Goal: Task Accomplishment & Management: Complete application form

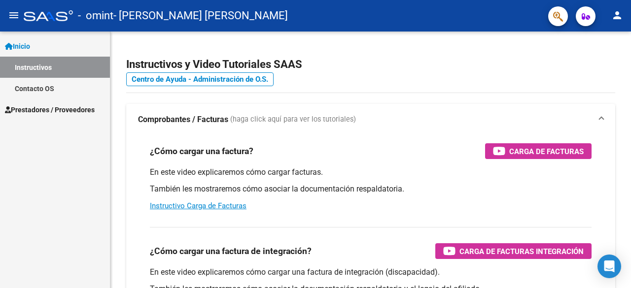
click at [40, 113] on span "Prestadores / Proveedores" at bounding box center [50, 109] width 90 height 11
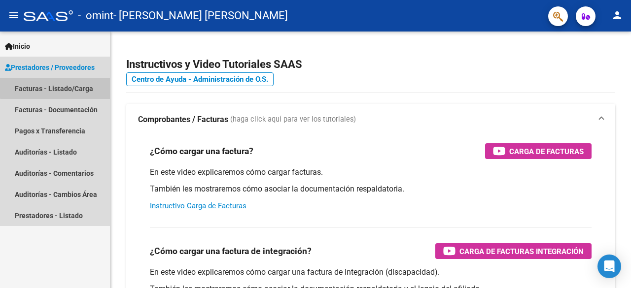
click at [57, 87] on link "Facturas - Listado/Carga" at bounding box center [55, 88] width 110 height 21
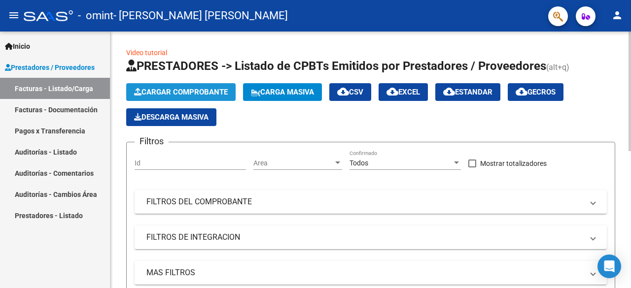
click at [172, 94] on span "Cargar Comprobante" at bounding box center [181, 92] width 94 height 9
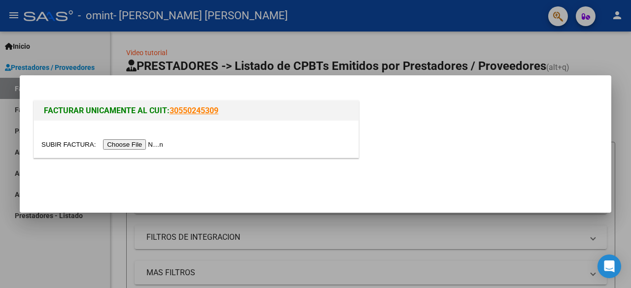
click at [124, 143] on input "file" at bounding box center [103, 144] width 125 height 10
click at [134, 149] on input "file" at bounding box center [103, 144] width 125 height 10
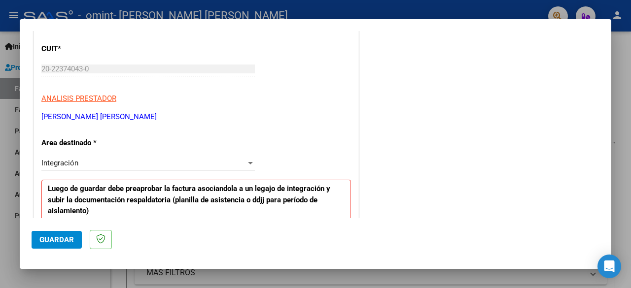
scroll to position [111, 0]
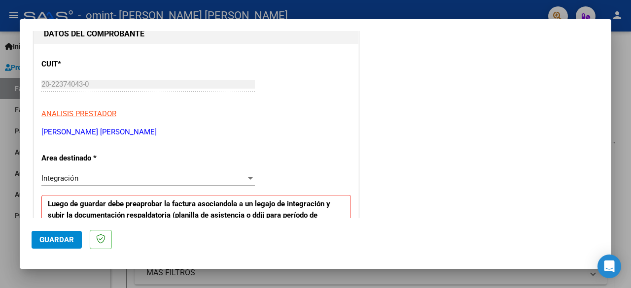
click at [209, 187] on div "Integración Seleccionar Area" at bounding box center [147, 183] width 213 height 24
click at [209, 182] on div "Integración Seleccionar Area" at bounding box center [147, 178] width 213 height 15
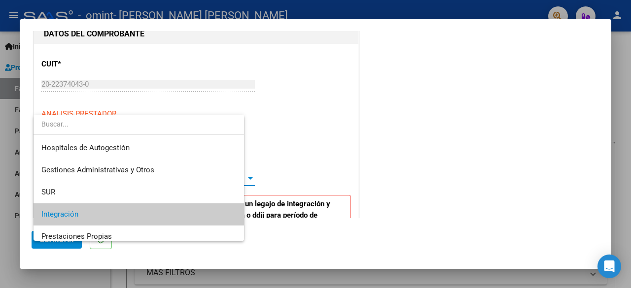
scroll to position [36, 0]
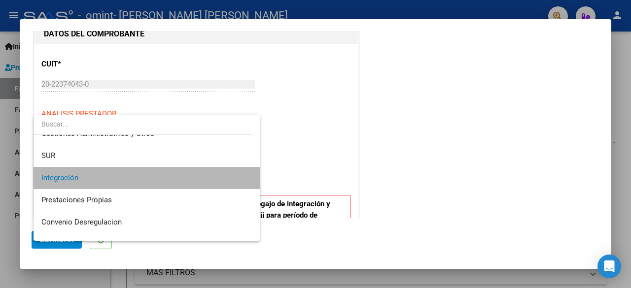
click at [209, 182] on span "Integración" at bounding box center [146, 178] width 211 height 22
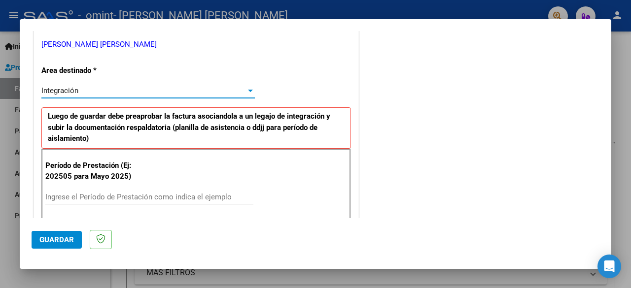
scroll to position [296, 0]
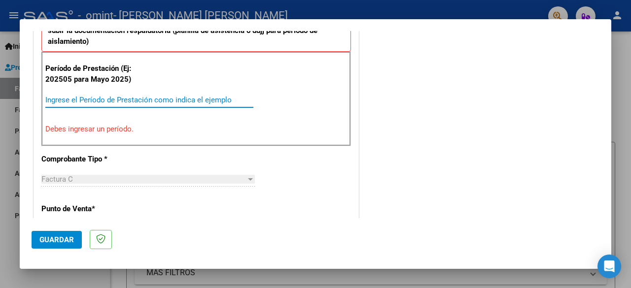
click at [93, 98] on input "Ingrese el Período de Prestación como indica el ejemplo" at bounding box center [149, 100] width 208 height 9
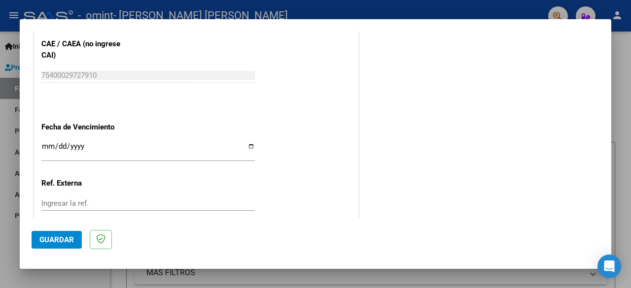
scroll to position [690, 0]
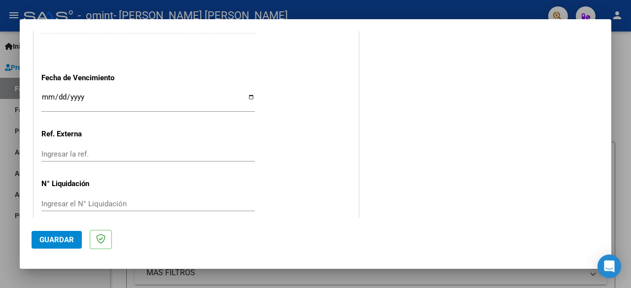
type input "202509"
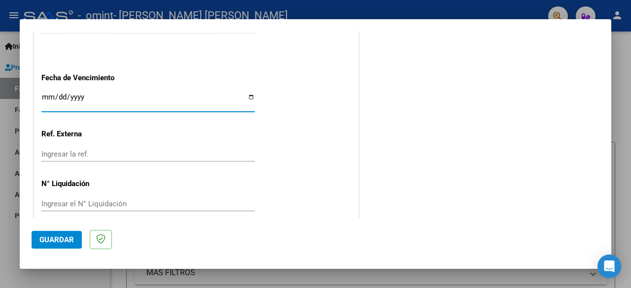
click at [246, 98] on input "Ingresar la fecha" at bounding box center [147, 101] width 213 height 16
type input "[DATE]"
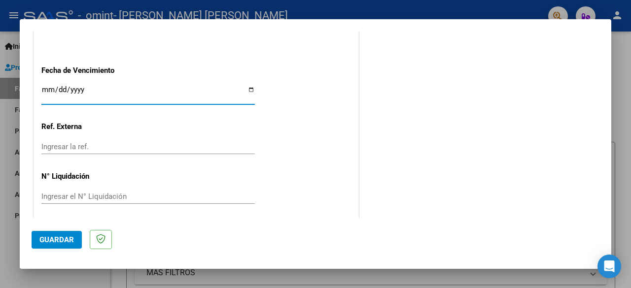
scroll to position [700, 0]
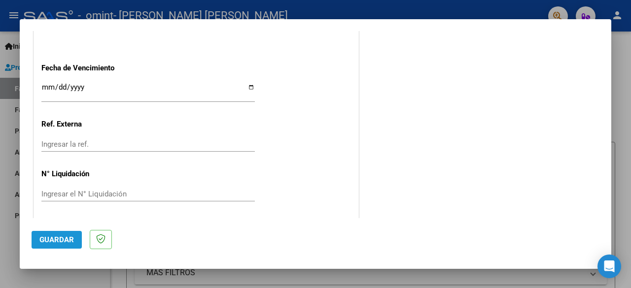
click at [57, 234] on button "Guardar" at bounding box center [57, 240] width 50 height 18
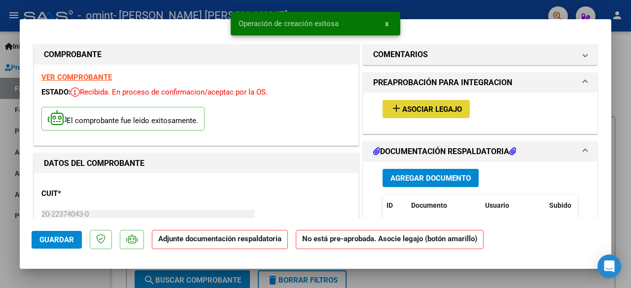
click at [432, 109] on span "Asociar Legajo" at bounding box center [432, 109] width 60 height 9
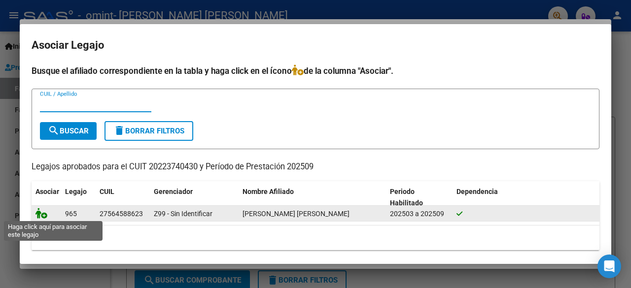
click at [41, 213] on icon at bounding box center [41, 213] width 12 height 11
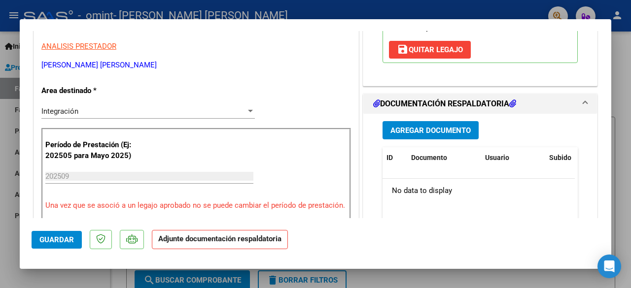
scroll to position [246, 0]
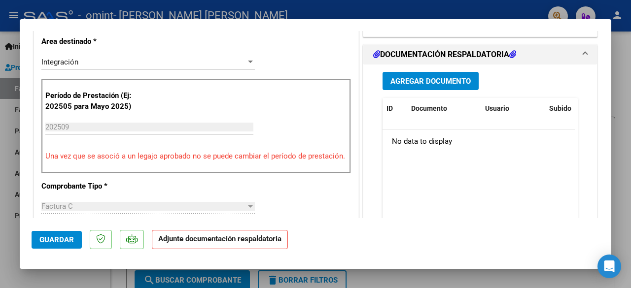
click at [419, 81] on span "Agregar Documento" at bounding box center [430, 81] width 80 height 9
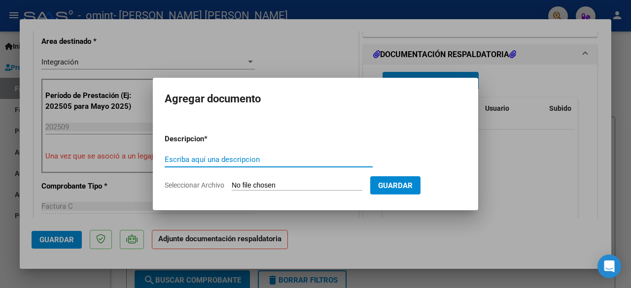
drag, startPoint x: 195, startPoint y: 188, endPoint x: 203, endPoint y: 188, distance: 7.9
click at [200, 188] on span "Seleccionar Archivo" at bounding box center [195, 185] width 60 height 8
click at [232, 188] on input "Seleccionar Archivo" at bounding box center [297, 185] width 131 height 9
type input "C:\fakepath\[PERSON_NAME]-asistencia-sept.pdf"
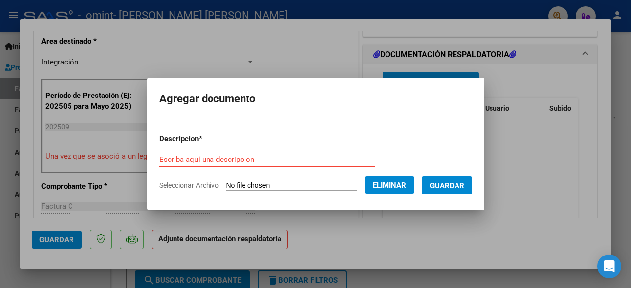
click at [218, 155] on div "Escriba aquí una descripcion" at bounding box center [267, 159] width 216 height 15
type input "s"
type input "Planilla-Asistencia-Sept"
click at [450, 187] on span "Guardar" at bounding box center [447, 185] width 35 height 9
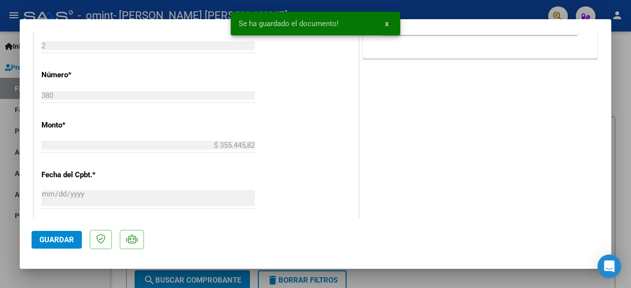
scroll to position [493, 0]
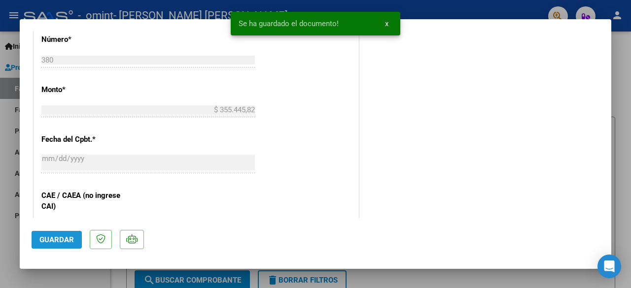
click at [58, 236] on span "Guardar" at bounding box center [56, 240] width 35 height 9
click at [383, 26] on button "x" at bounding box center [386, 24] width 19 height 18
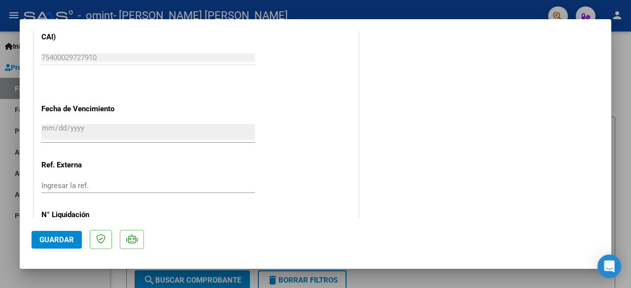
scroll to position [704, 0]
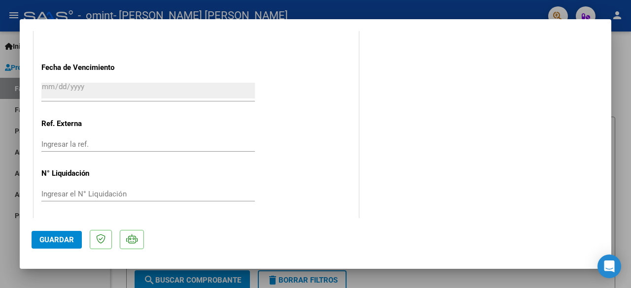
type input "$ 0,00"
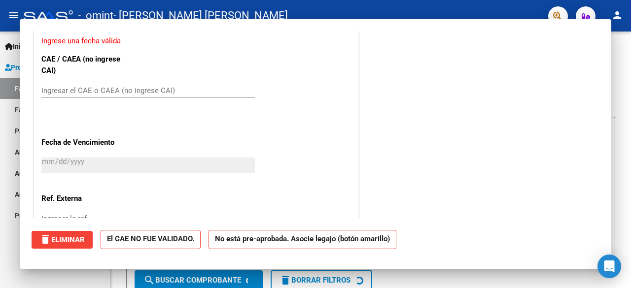
scroll to position [674, 0]
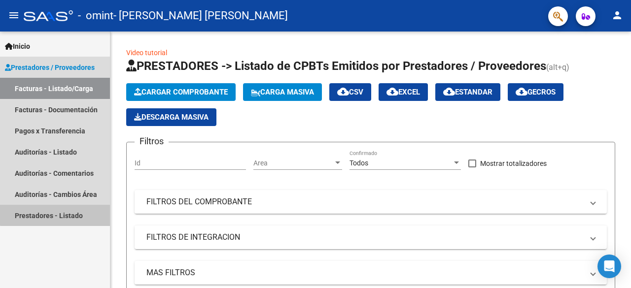
click at [57, 212] on link "Prestadores - Listado" at bounding box center [55, 215] width 110 height 21
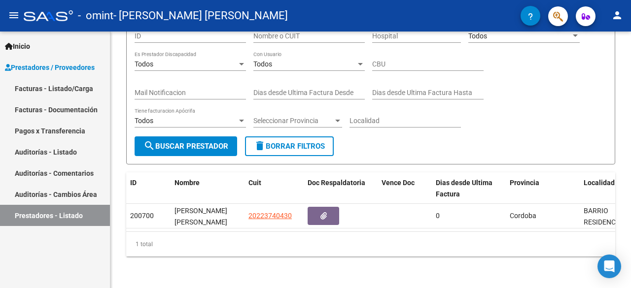
click at [68, 95] on link "Facturas - Listado/Carga" at bounding box center [55, 88] width 110 height 21
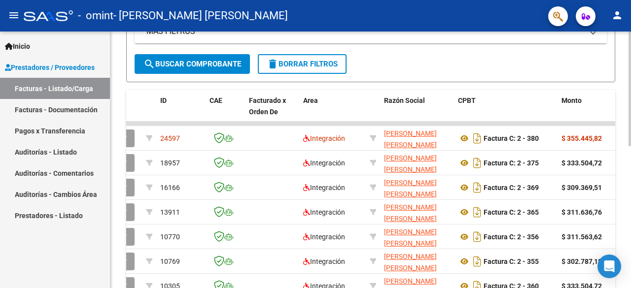
scroll to position [220, 0]
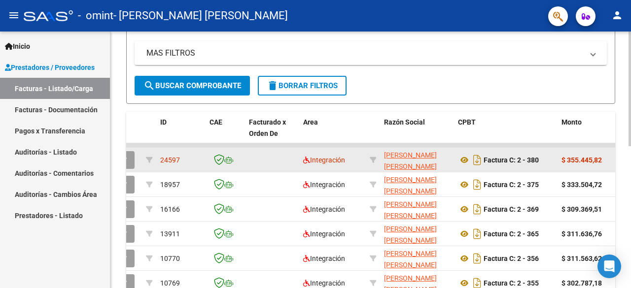
click at [168, 162] on span "24597" at bounding box center [170, 160] width 20 height 8
copy span "24597"
